Goal: Task Accomplishment & Management: Complete application form

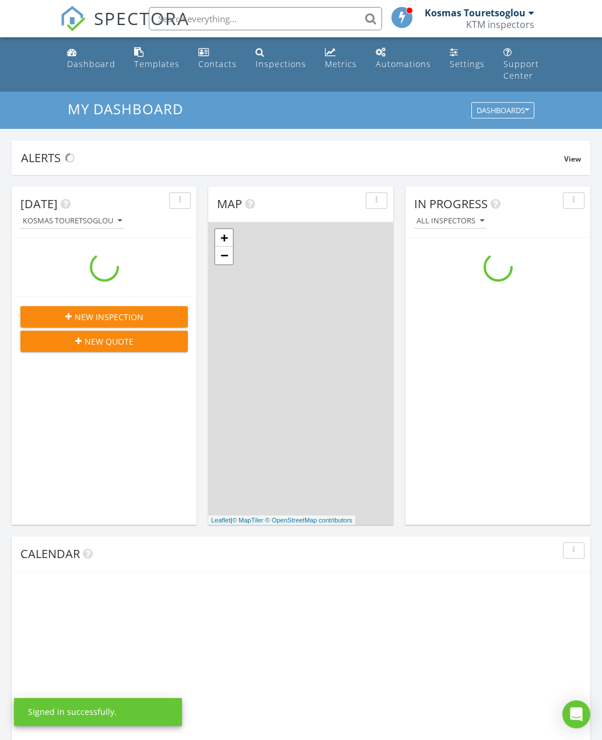
scroll to position [1062, 603]
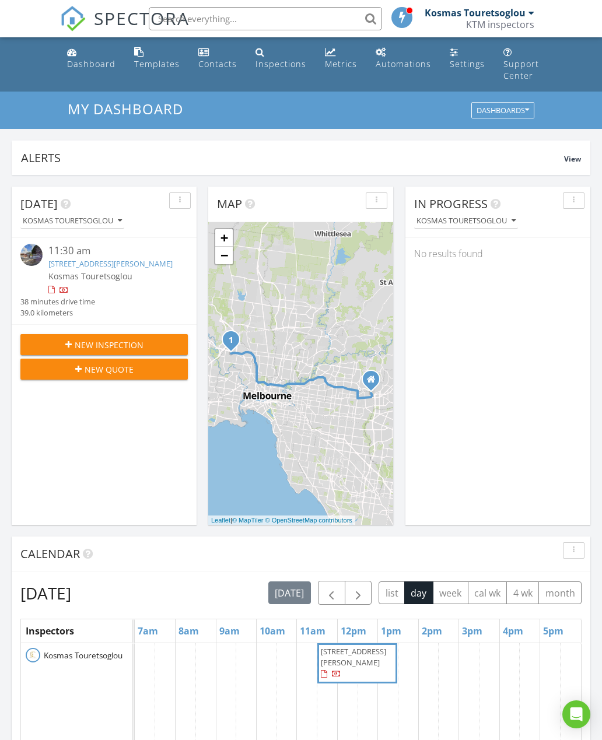
click at [127, 343] on span "New Inspection" at bounding box center [109, 345] width 69 height 12
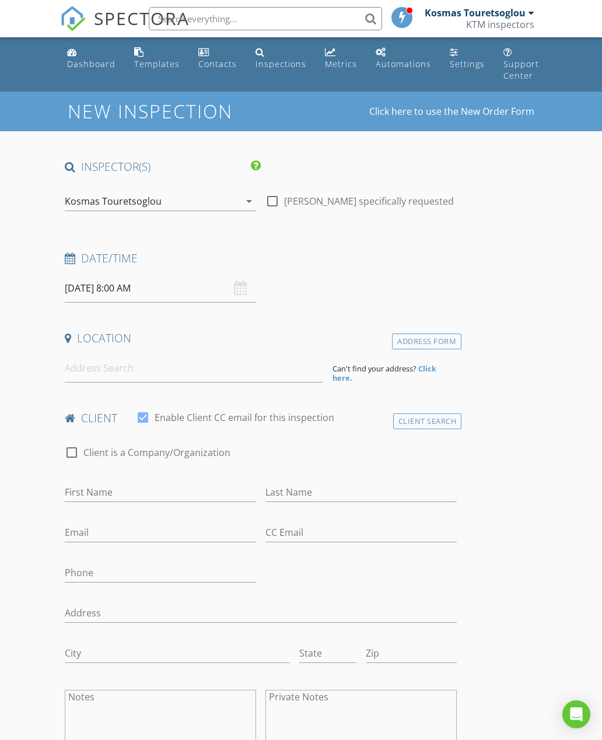
click at [173, 289] on input "[DATE] 8:00 AM" at bounding box center [160, 288] width 191 height 29
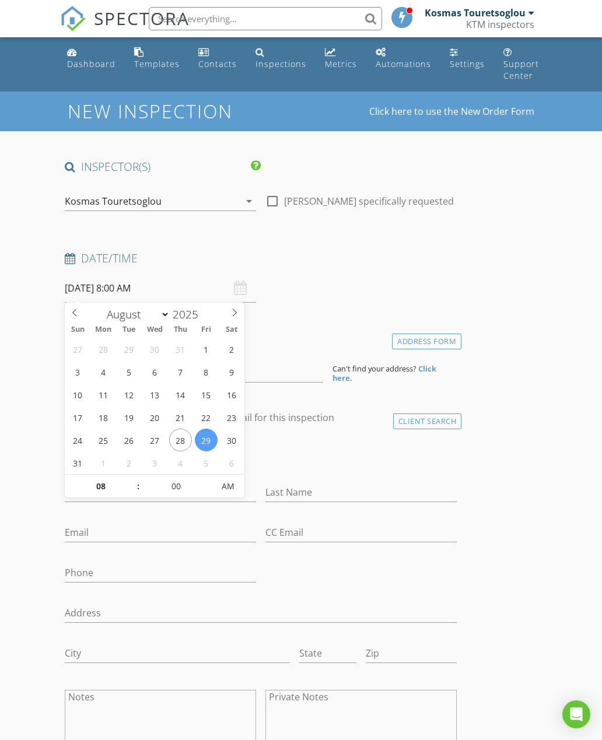
click at [225, 314] on span at bounding box center [235, 311] width 20 height 16
select select "8"
type input "[DATE] 8:00 AM"
select select "7"
type input "[DATE] 8:00 AM"
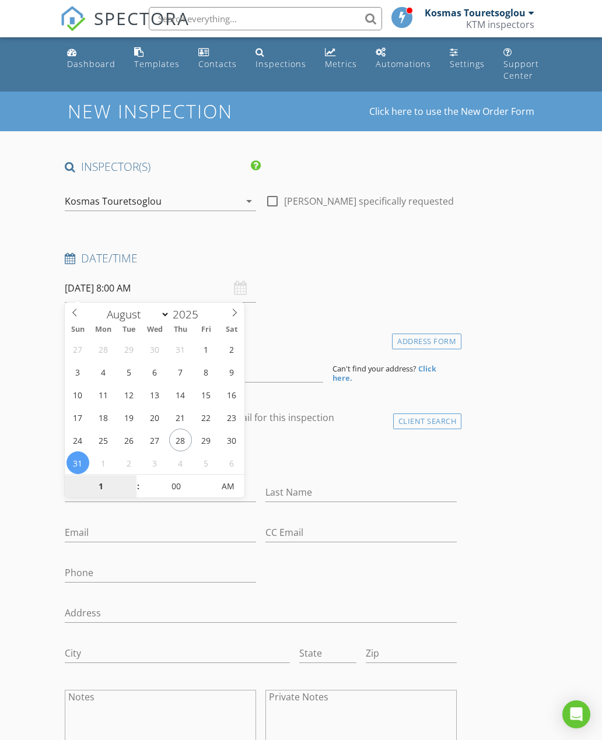
type input "10"
type input "[DATE] 10:00 AM"
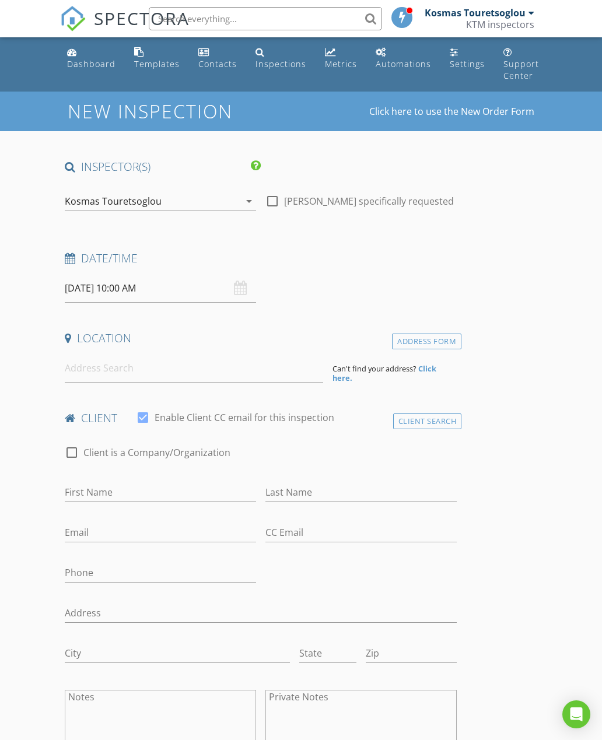
click at [400, 270] on div "Date/Time" at bounding box center [260, 262] width 401 height 23
click at [153, 365] on input at bounding box center [194, 368] width 258 height 29
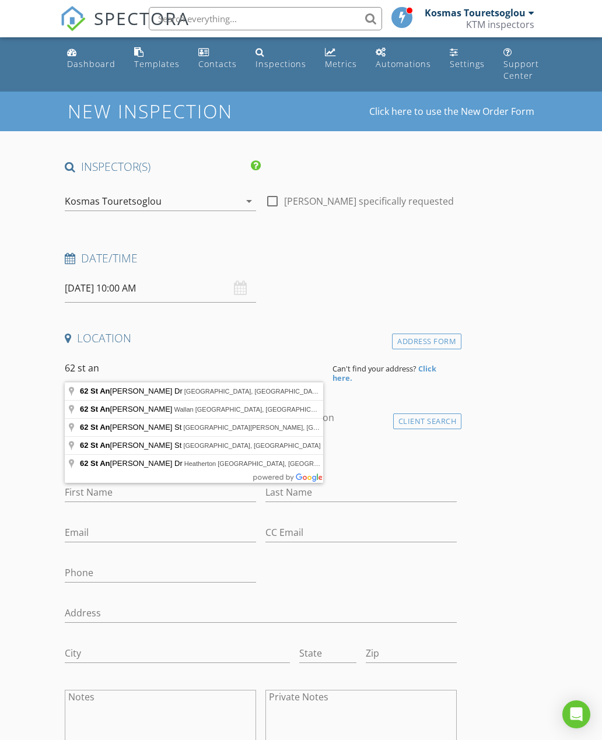
type input "62 St Andrews St, Saint Andrews VIC, Australia"
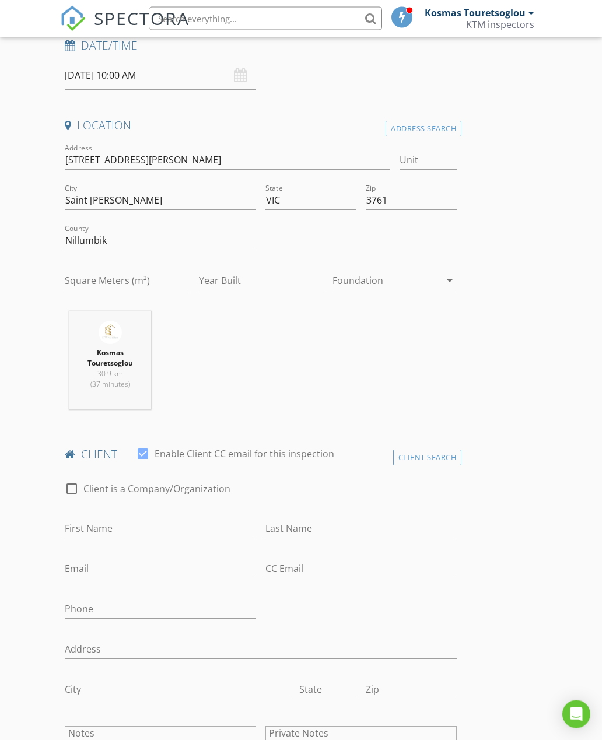
scroll to position [234, 0]
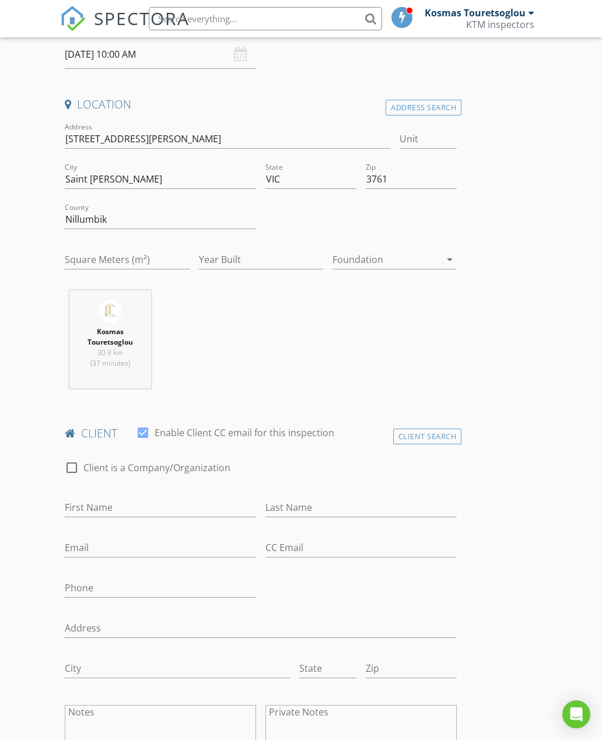
click at [430, 438] on div "Client Search" at bounding box center [427, 437] width 69 height 16
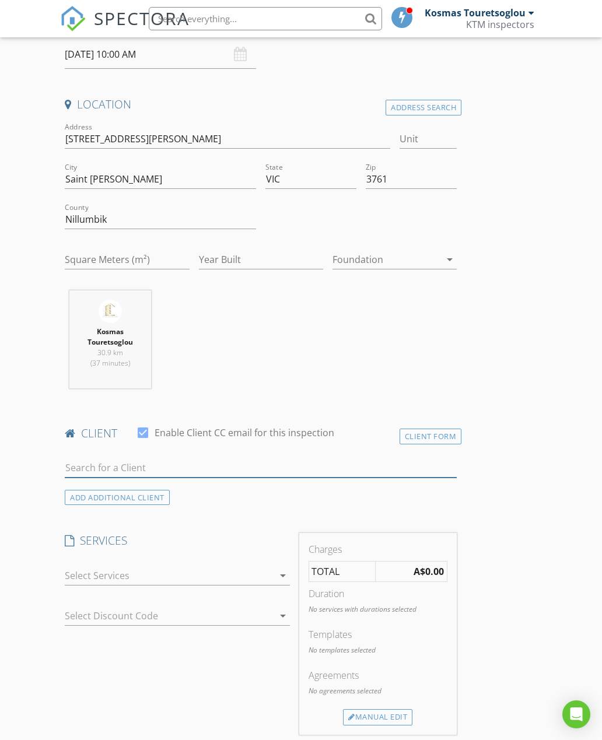
click at [179, 460] on input "text" at bounding box center [261, 468] width 392 height 19
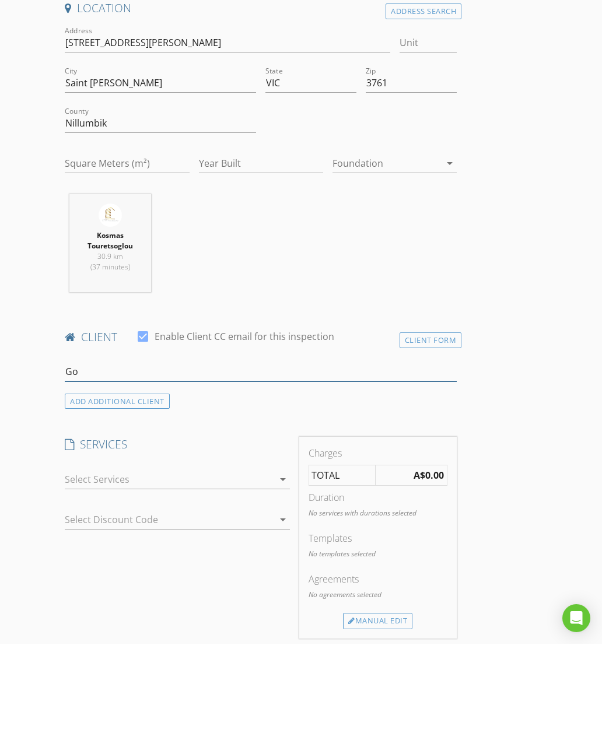
type input "G"
click at [445, 429] on div "Client Form" at bounding box center [431, 437] width 62 height 16
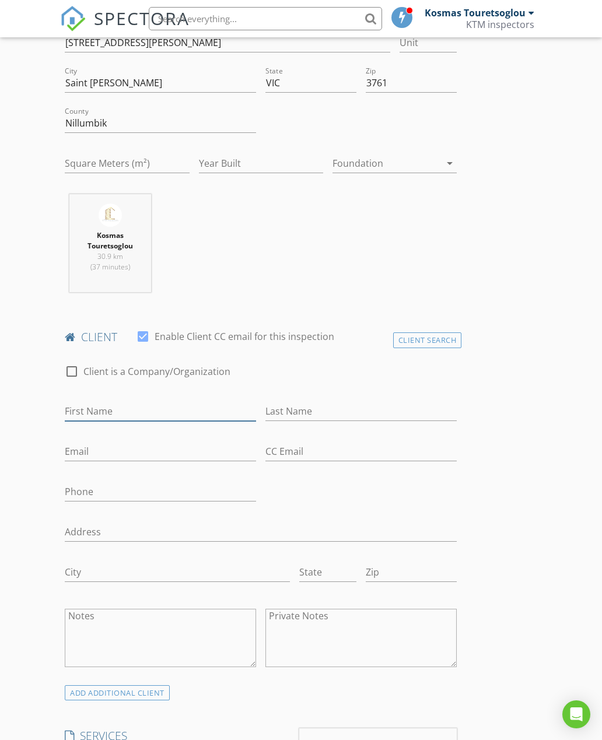
click at [152, 406] on input "First Name" at bounding box center [160, 411] width 191 height 19
click at [139, 450] on input "Email" at bounding box center [160, 451] width 191 height 19
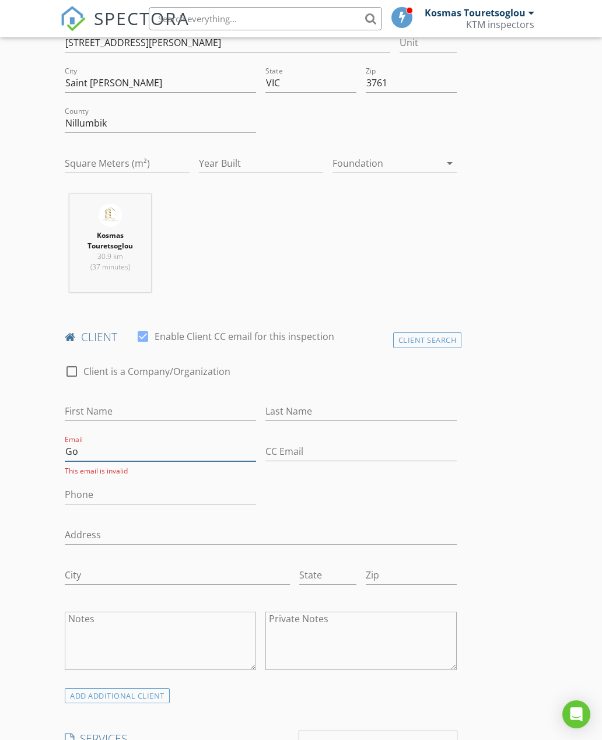
type input "G"
type input "[EMAIL_ADDRESS][DOMAIN_NAME]"
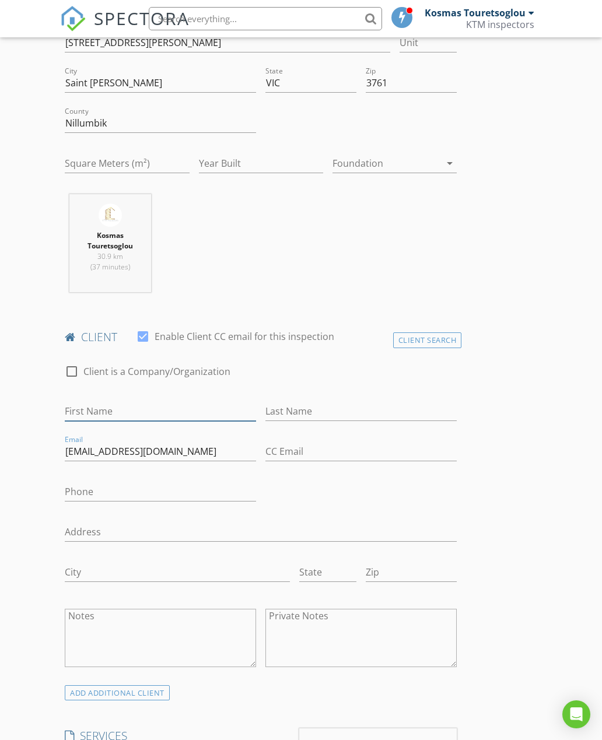
click at [124, 413] on input "First Name" at bounding box center [160, 411] width 191 height 19
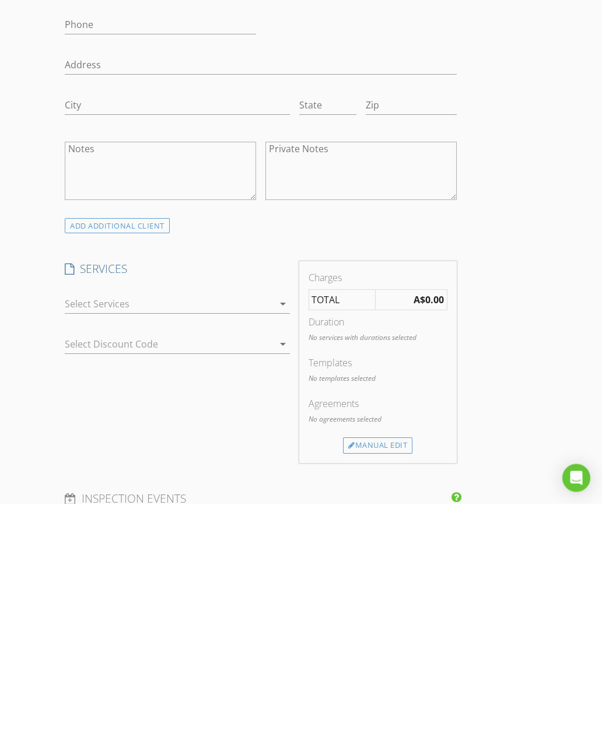
scroll to position [603, 0]
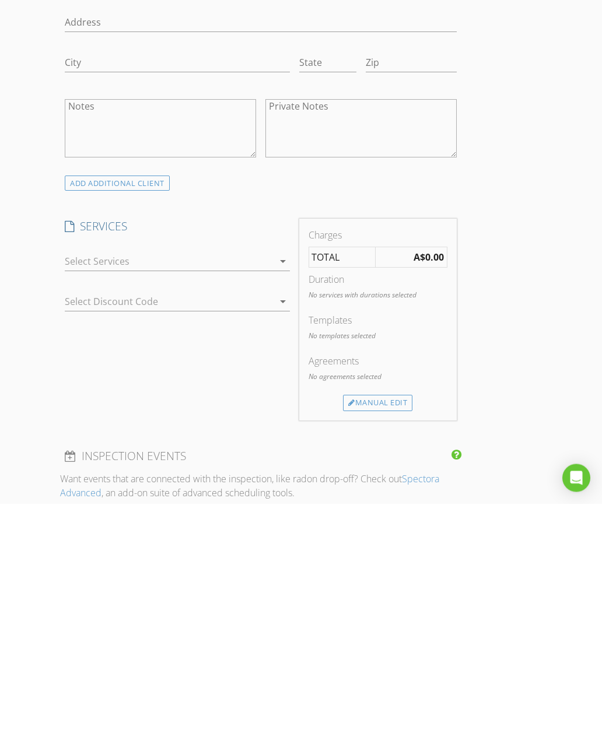
type input "[PERSON_NAME]"
click at [276, 491] on icon "arrow_drop_down" at bounding box center [283, 498] width 14 height 14
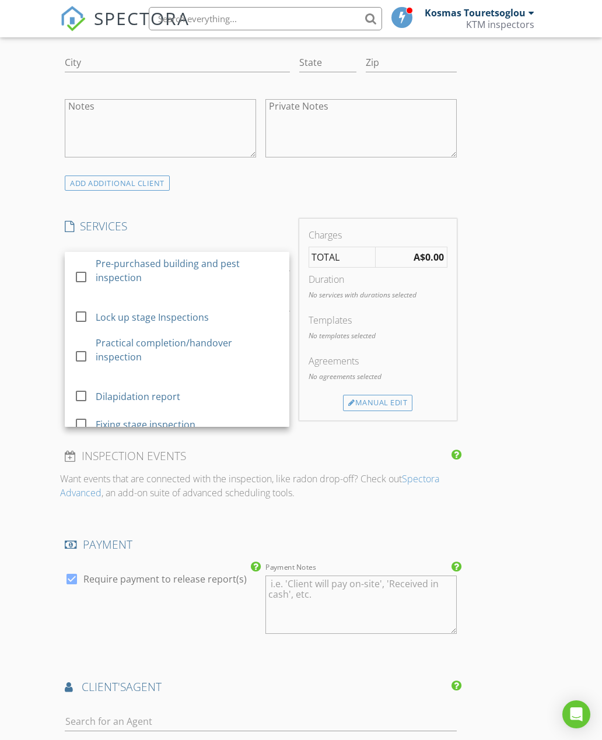
click at [196, 266] on div "Pre-purchased building and pest inspection" at bounding box center [188, 271] width 184 height 28
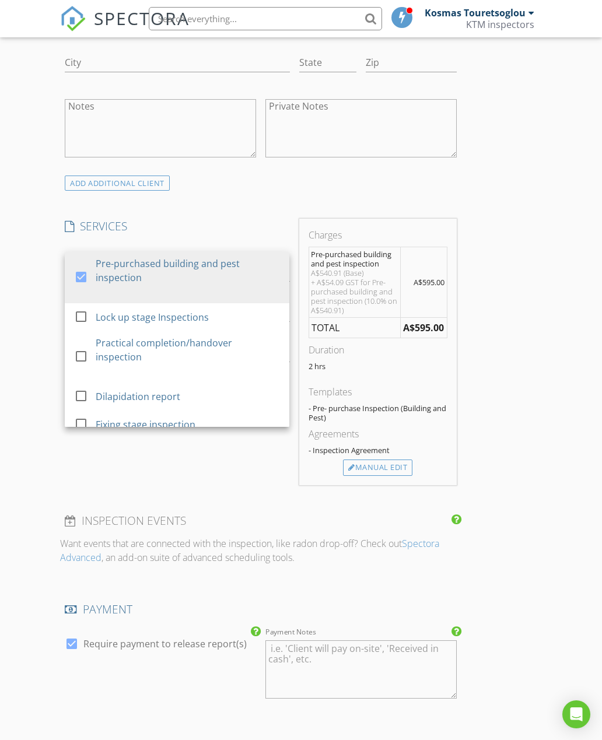
click at [235, 486] on div "INSPECTOR(S) check_box Kosmas Touretsoglou PRIMARY Kosmas Touretsoglou arrow_dr…" at bounding box center [260, 293] width 401 height 1949
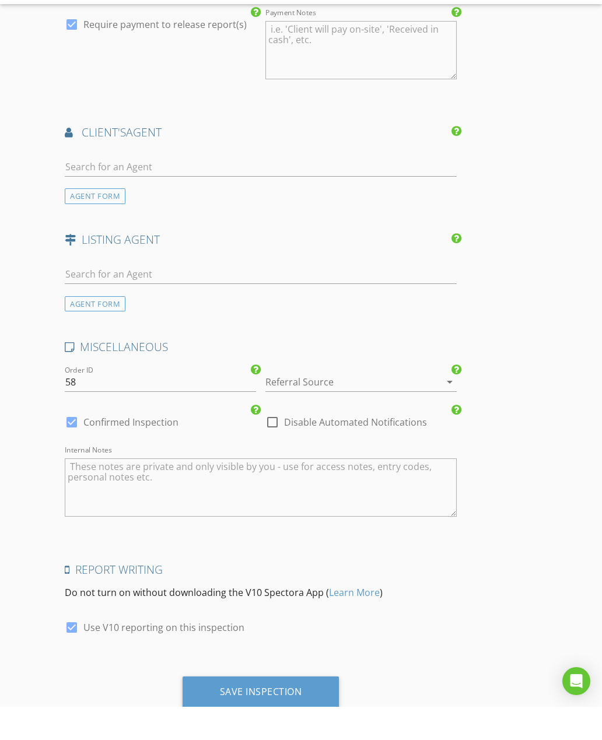
scroll to position [1422, 0]
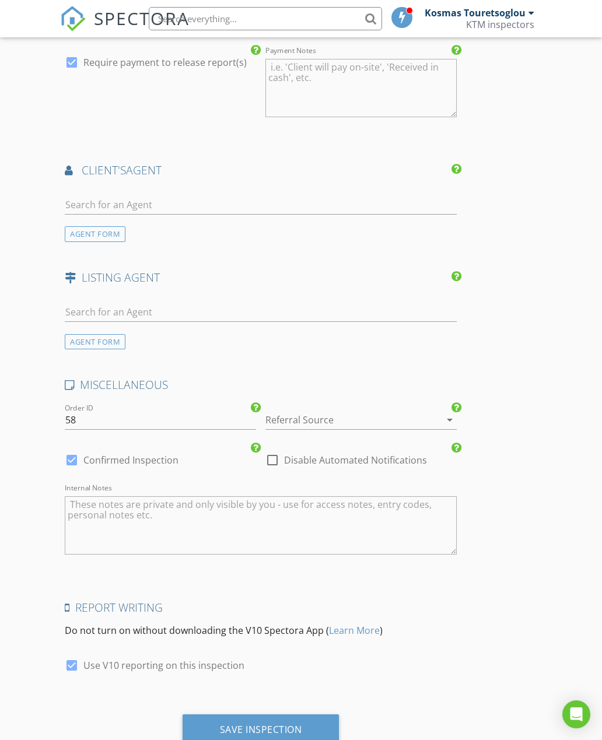
click at [279, 726] on div "Save Inspection" at bounding box center [261, 730] width 82 height 12
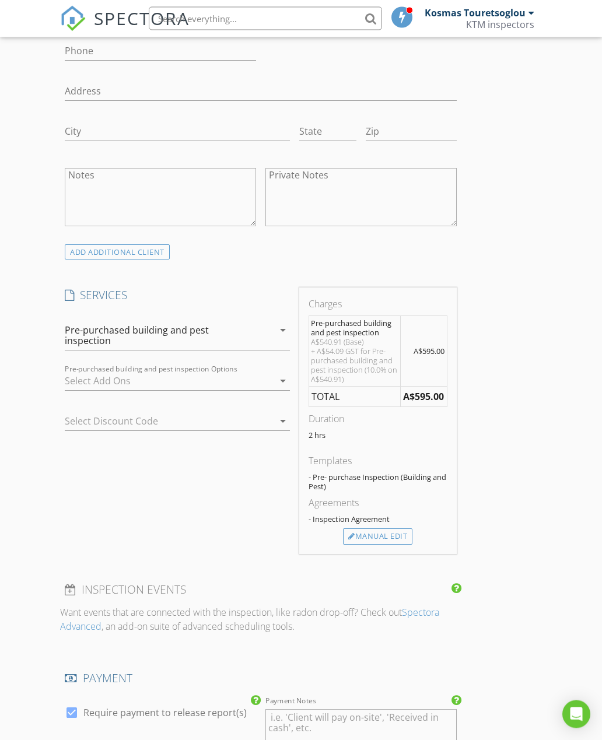
scroll to position [754, 0]
